Goal: Task Accomplishment & Management: Complete application form

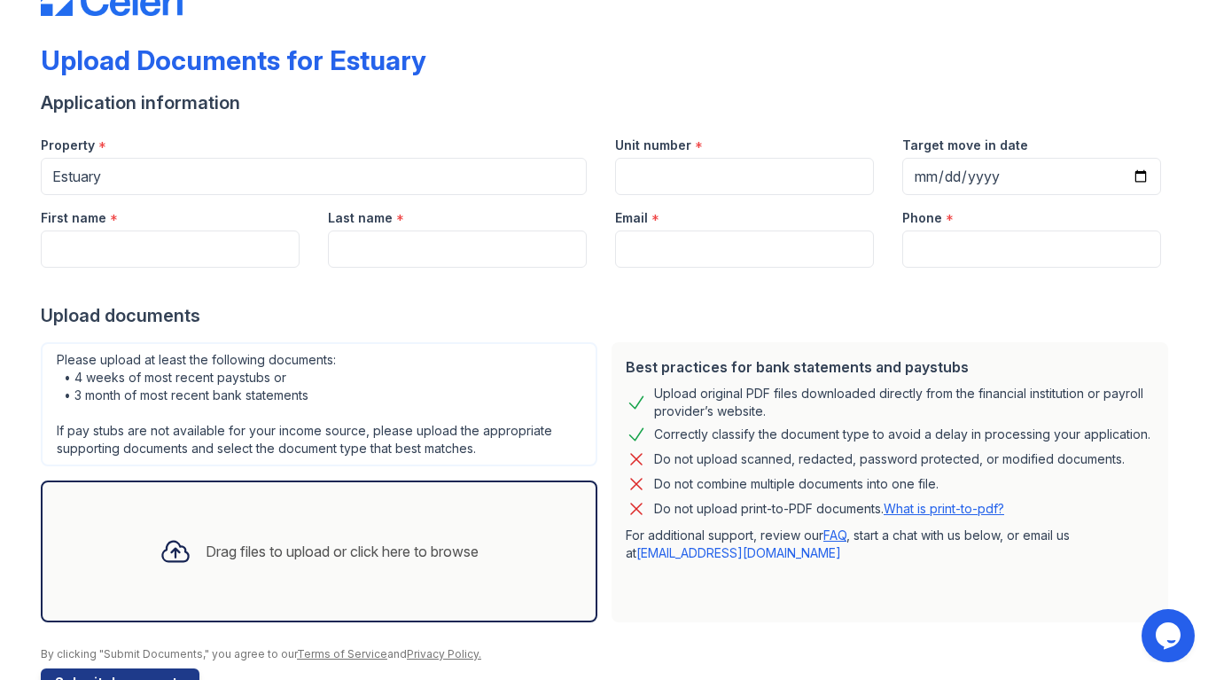
scroll to position [47, 0]
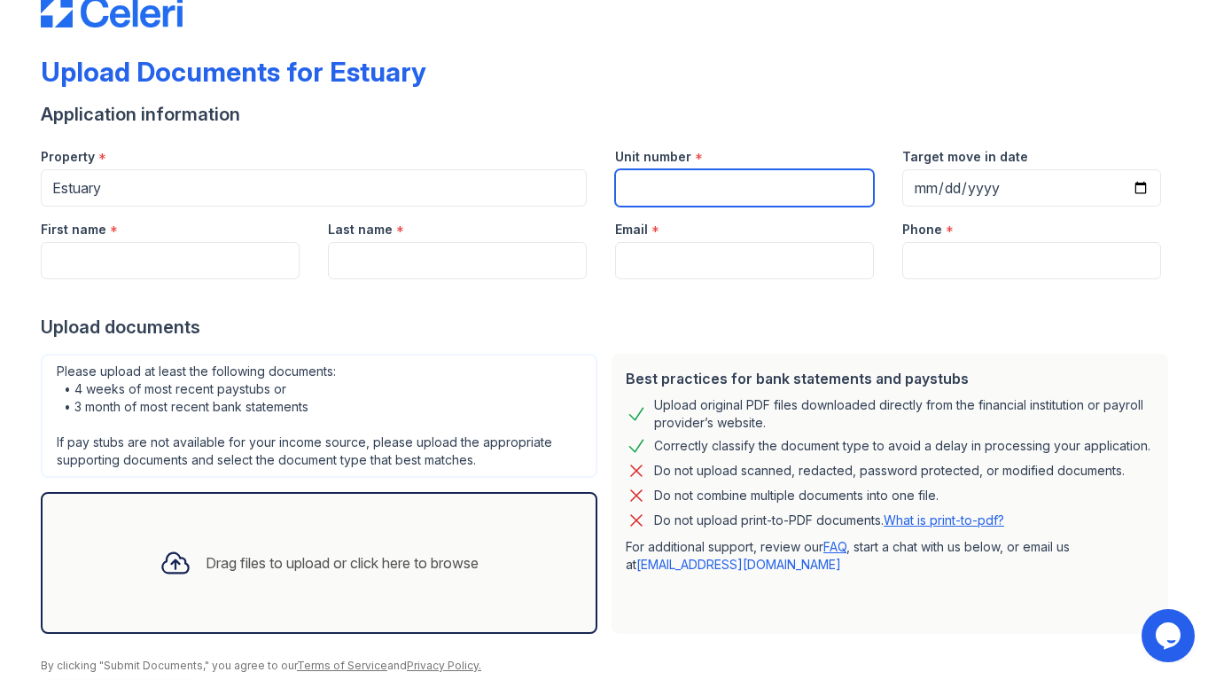
click at [722, 176] on input "Unit number" at bounding box center [744, 187] width 259 height 37
click at [717, 182] on input "3628." at bounding box center [744, 187] width 259 height 37
type input "3628"
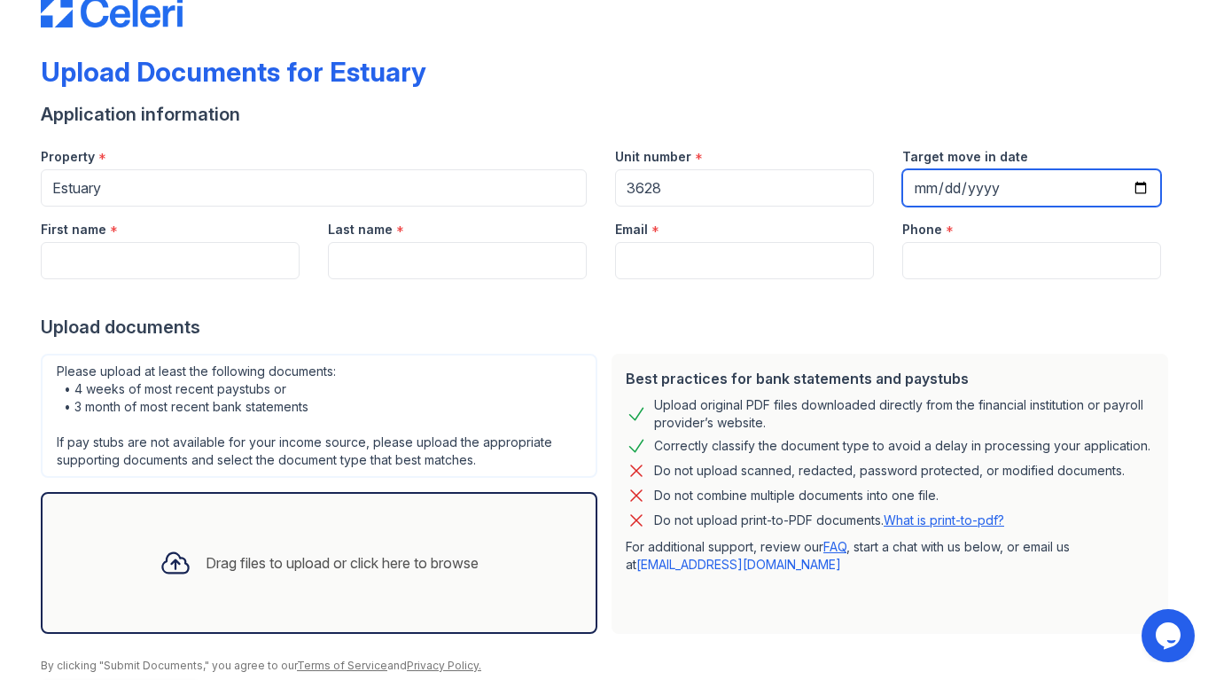
click at [1009, 183] on input "Target move in date" at bounding box center [1031, 187] width 259 height 37
click at [1146, 187] on input "Target move in date" at bounding box center [1031, 187] width 259 height 37
type input "[DATE]"
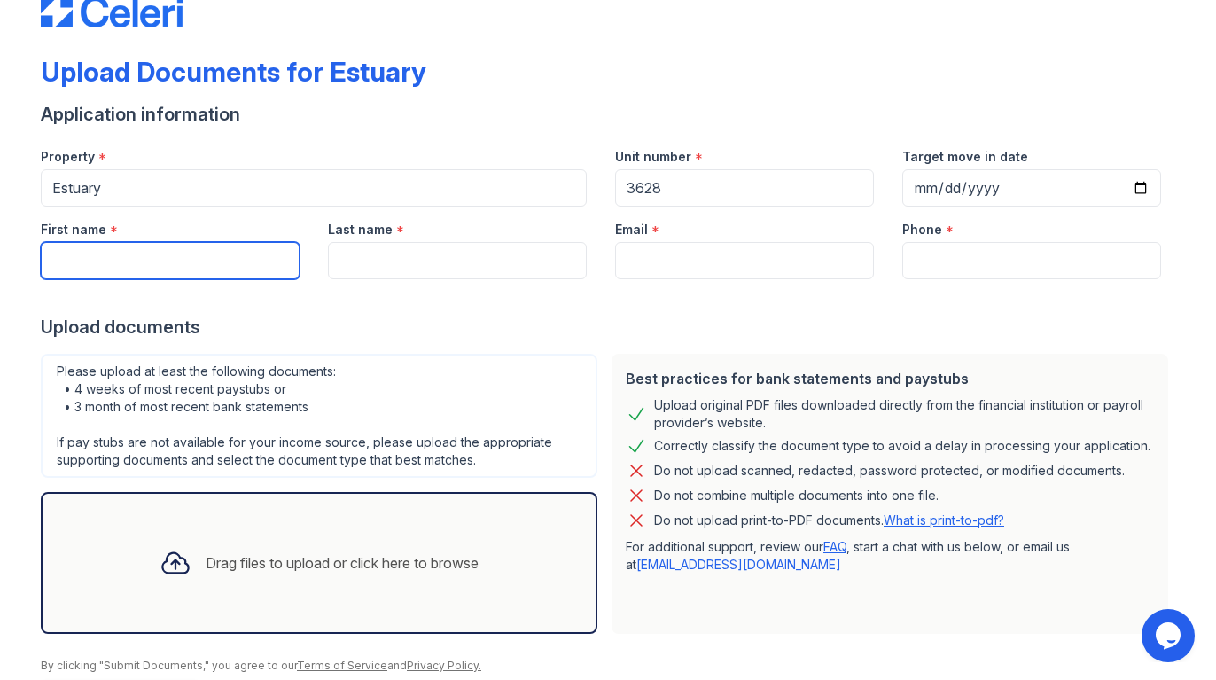
click at [176, 264] on input "First name" at bounding box center [170, 260] width 259 height 37
type input "Raya"
type input "[PERSON_NAME]"
type input "[EMAIL_ADDRESS][PERSON_NAME][DOMAIN_NAME]"
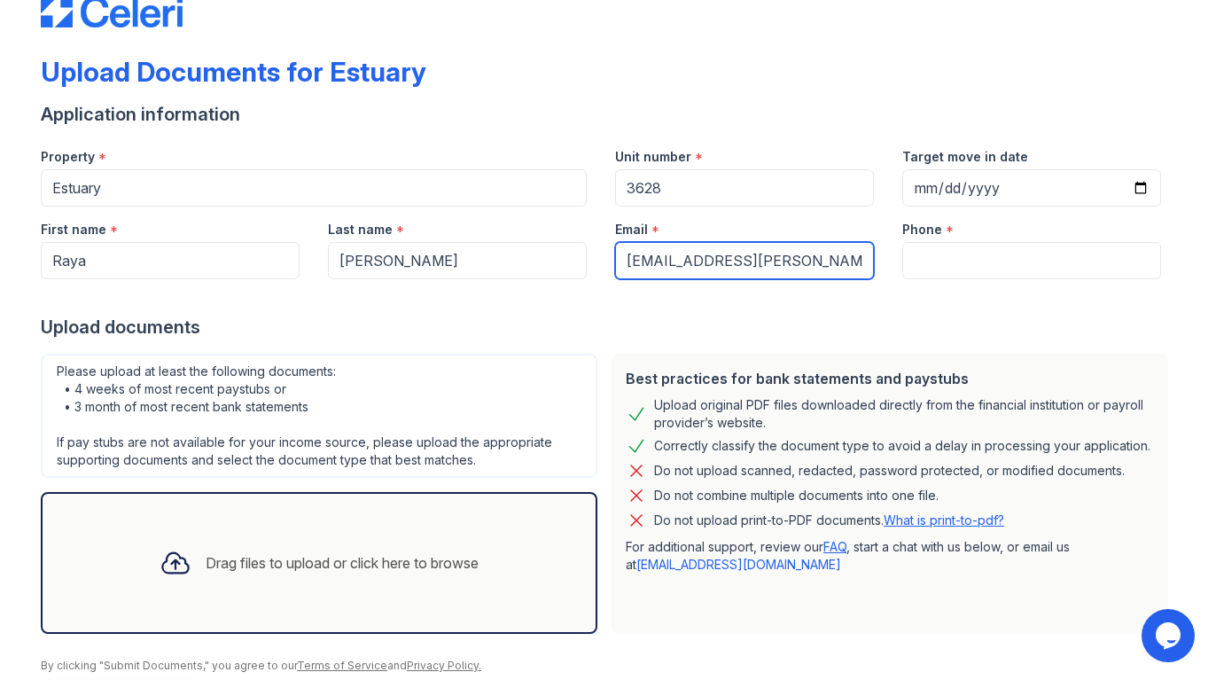
type input "9174559066"
click at [799, 265] on input "[EMAIL_ADDRESS][PERSON_NAME][DOMAIN_NAME]" at bounding box center [744, 260] width 259 height 37
drag, startPoint x: 802, startPoint y: 264, endPoint x: 595, endPoint y: 262, distance: 207.4
click at [595, 262] on div "First name * [PERSON_NAME] Last name * [PERSON_NAME] Email * [EMAIL_ADDRESS][PE…" at bounding box center [601, 243] width 1149 height 73
type input "[EMAIL_ADDRESS][DOMAIN_NAME]"
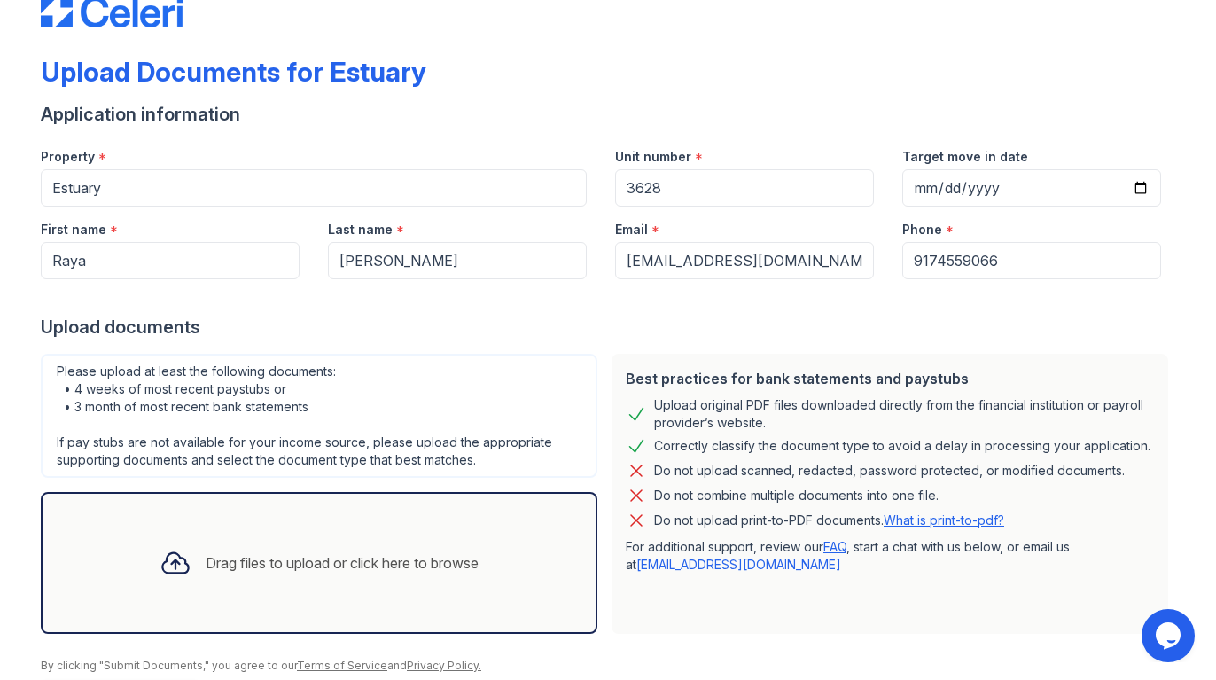
click at [636, 333] on div "Upload documents" at bounding box center [608, 327] width 1135 height 25
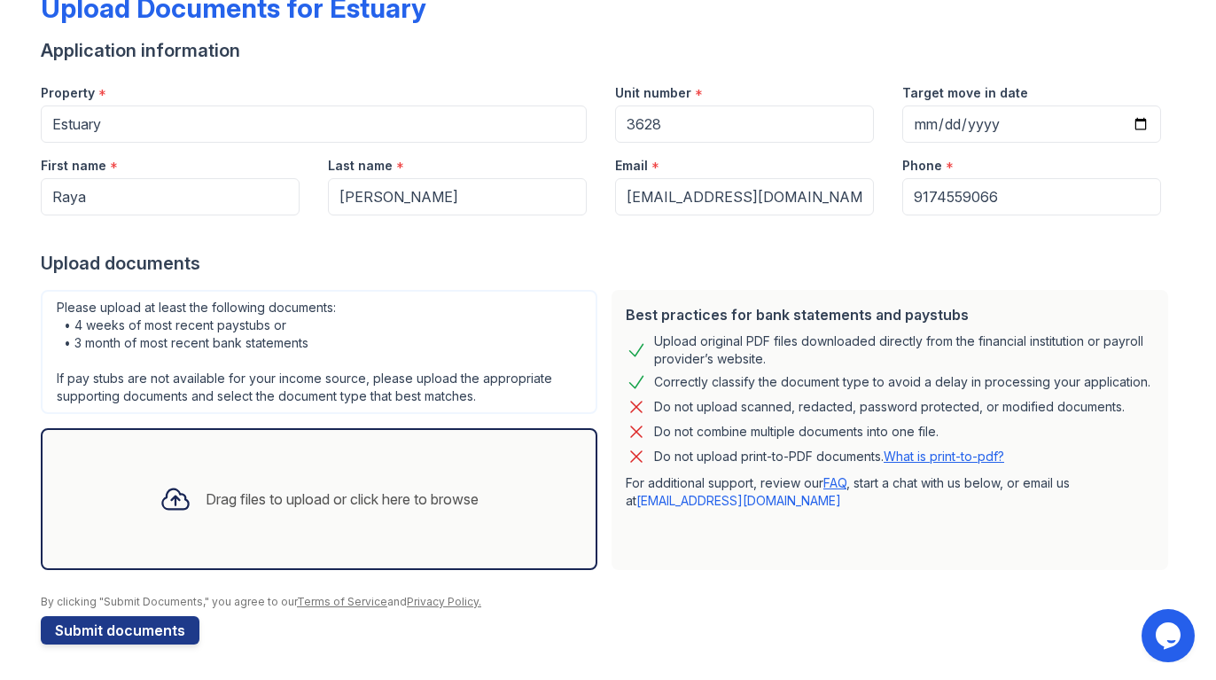
click at [167, 495] on icon at bounding box center [176, 499] width 32 height 32
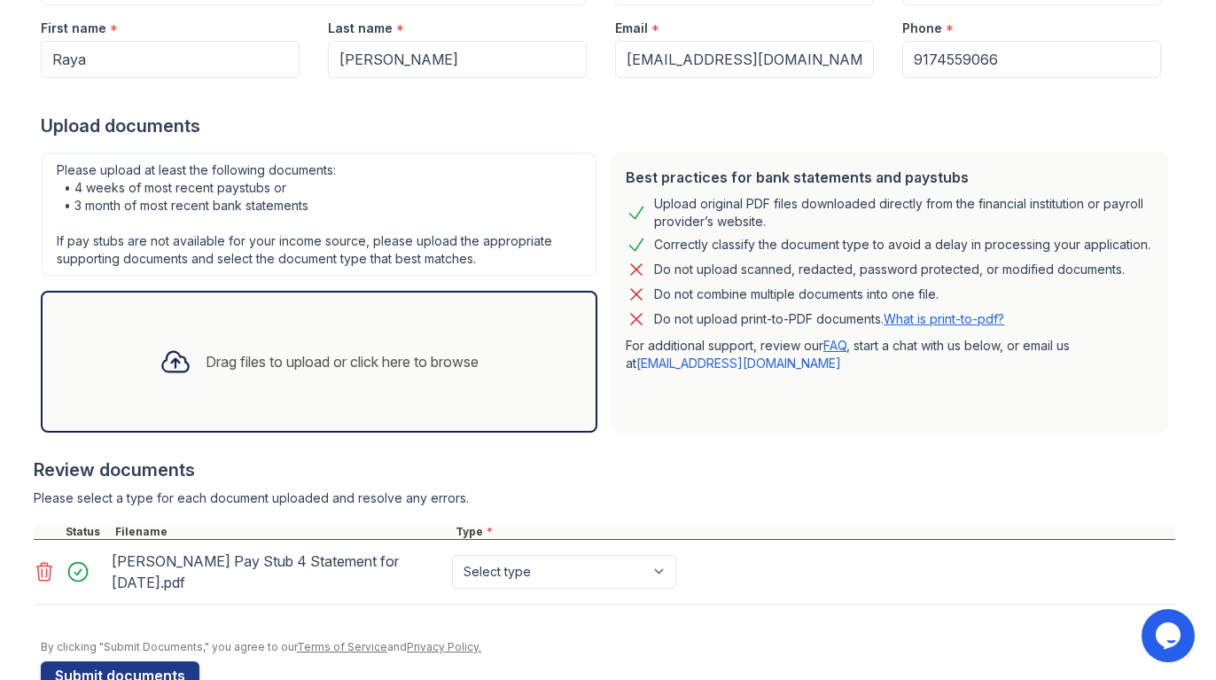
scroll to position [277, 0]
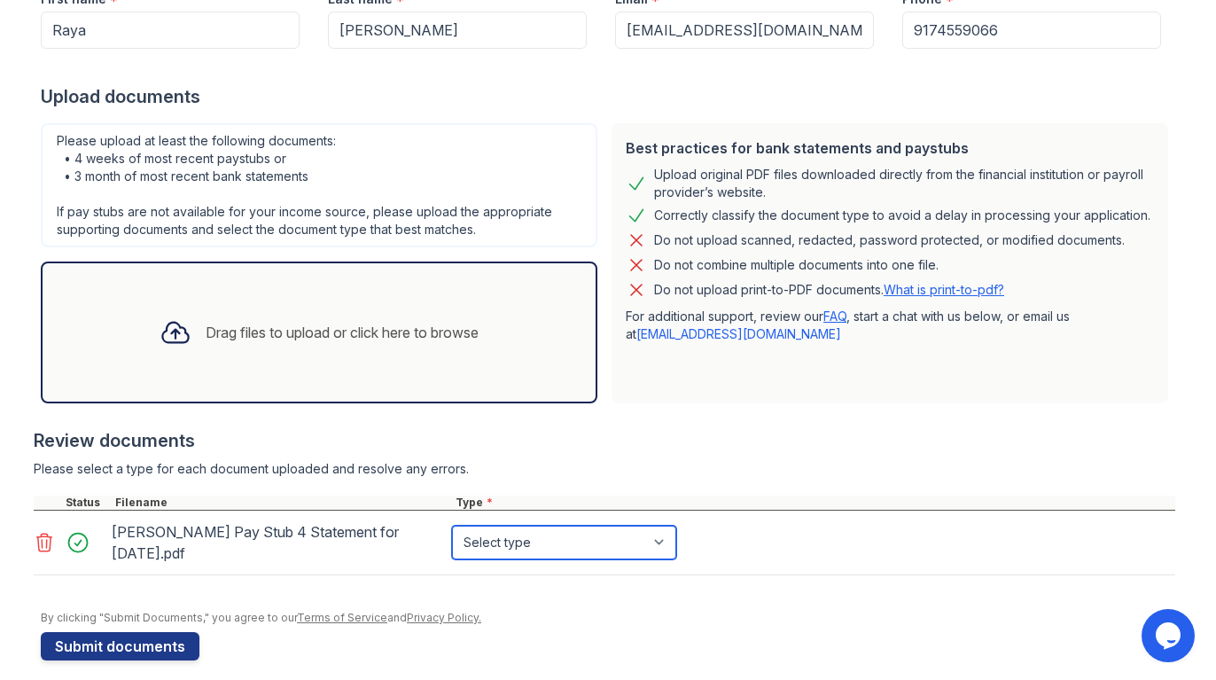
click at [547, 534] on select "Select type Paystub Bank Statement Offer Letter Tax Documents Benefit Award Let…" at bounding box center [564, 543] width 224 height 34
select select "paystub"
click at [452, 526] on select "Select type Paystub Bank Statement Offer Letter Tax Documents Benefit Award Let…" at bounding box center [564, 543] width 224 height 34
click at [169, 332] on icon at bounding box center [175, 333] width 26 height 20
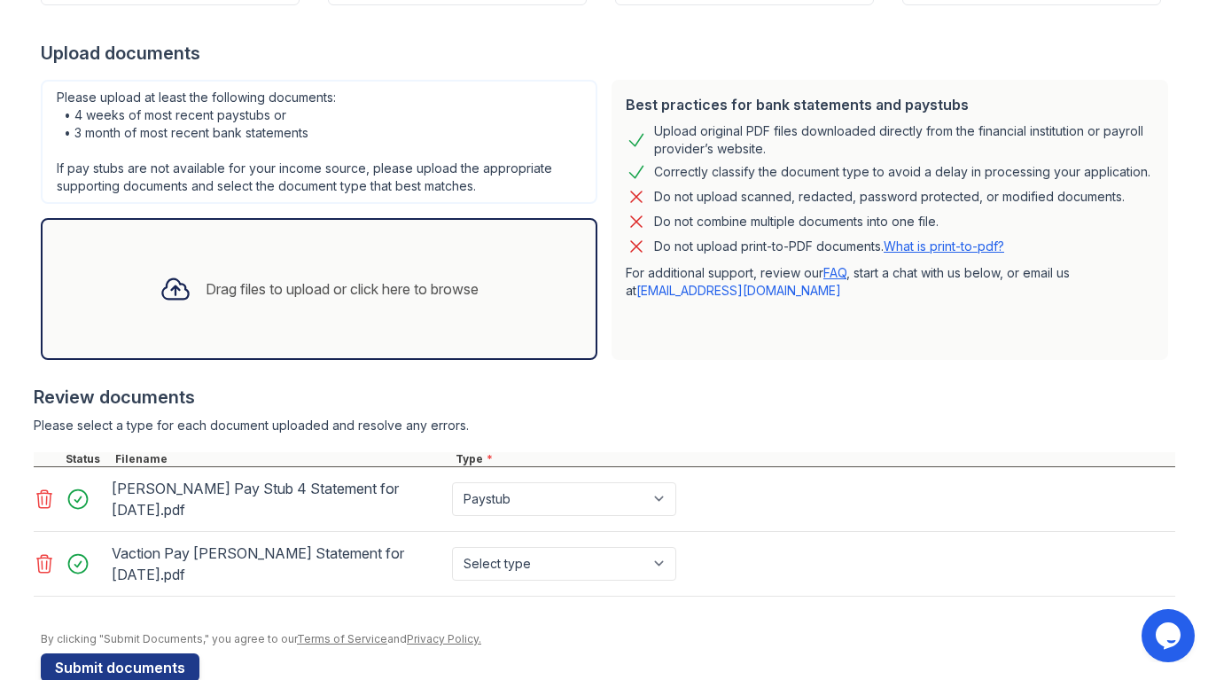
scroll to position [326, 0]
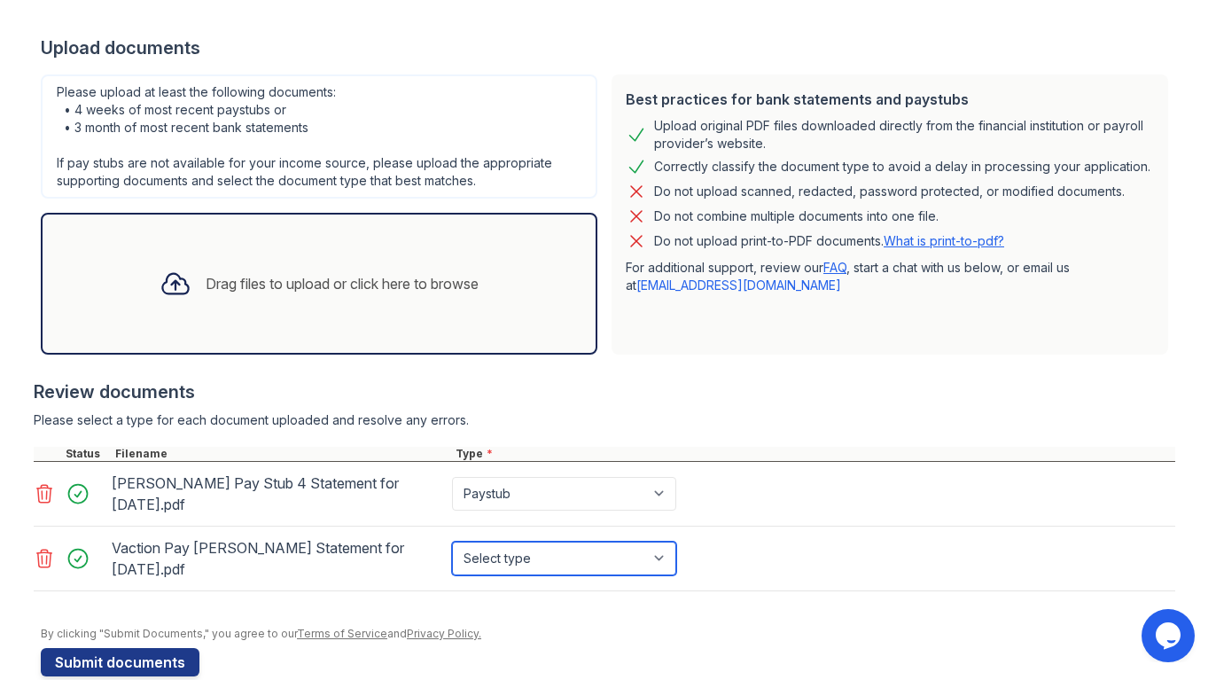
click at [522, 542] on select "Select type Paystub Bank Statement Offer Letter Tax Documents Benefit Award Let…" at bounding box center [564, 559] width 224 height 34
select select "paystub"
click at [452, 542] on select "Select type Paystub Bank Statement Offer Letter Tax Documents Benefit Award Let…" at bounding box center [564, 559] width 224 height 34
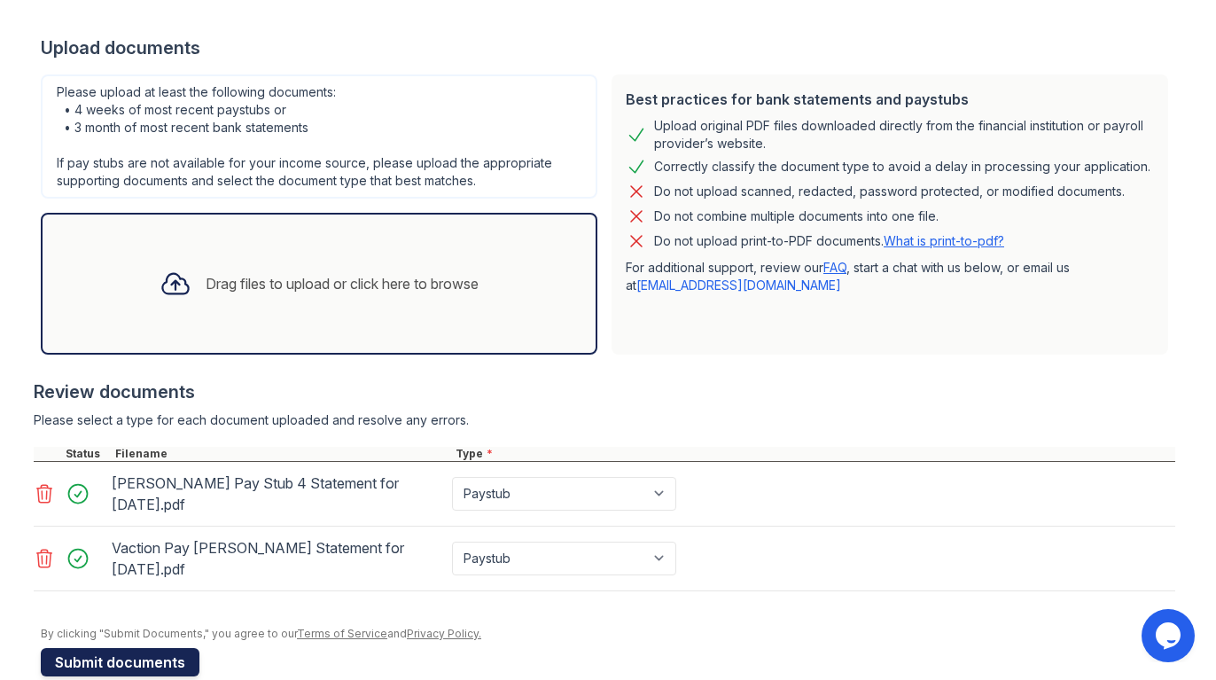
click at [125, 648] on button "Submit documents" at bounding box center [120, 662] width 159 height 28
